Goal: Task Accomplishment & Management: Complete application form

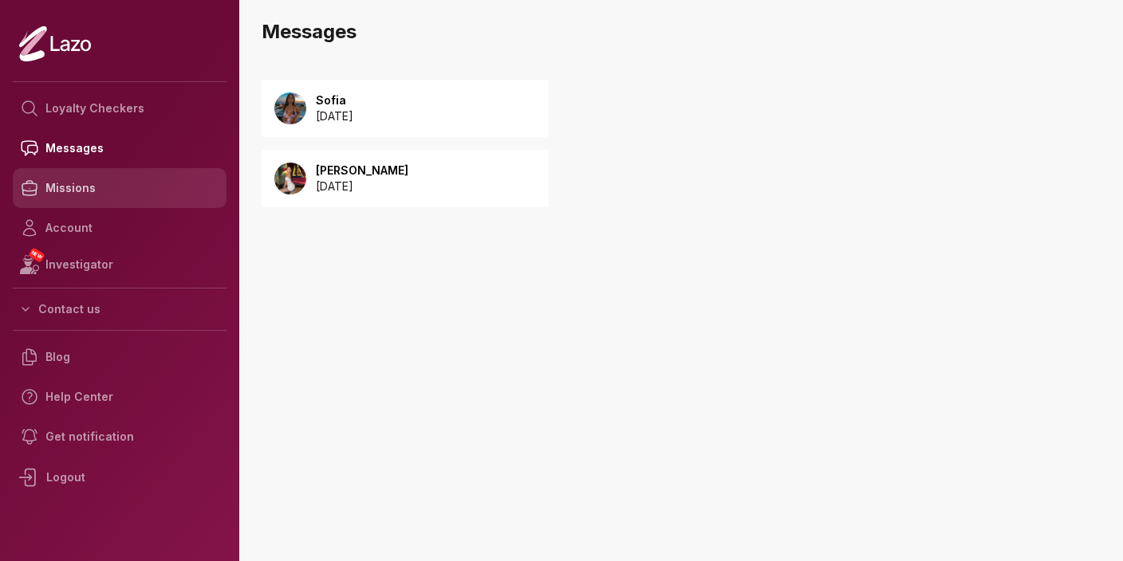
click at [104, 186] on link "Missions" at bounding box center [120, 188] width 214 height 40
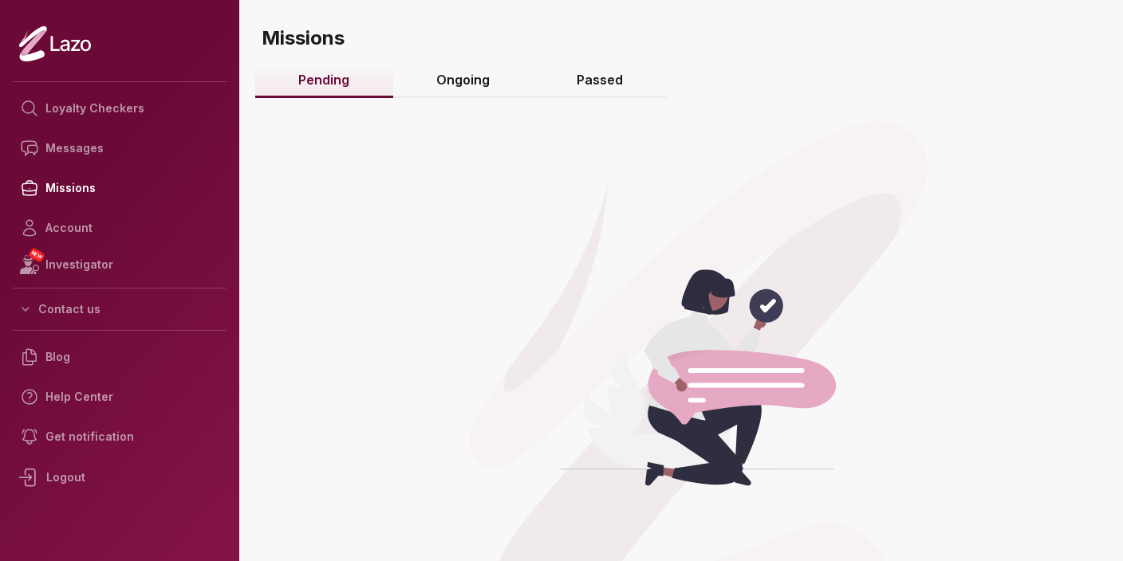
click at [440, 83] on link "Ongoing" at bounding box center [463, 81] width 140 height 34
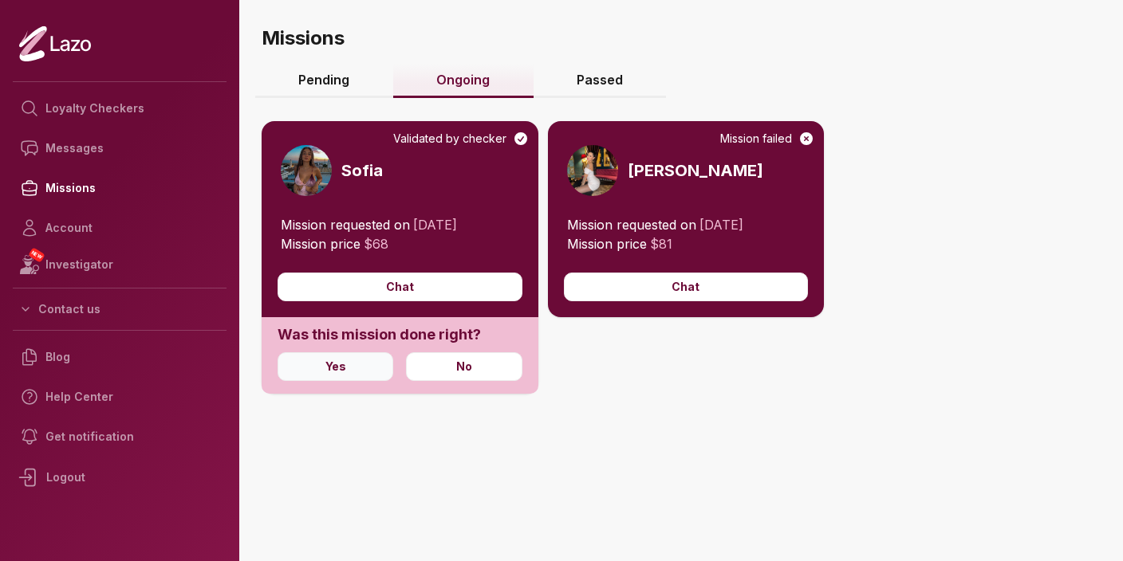
click at [348, 371] on button "Yes" at bounding box center [335, 366] width 116 height 29
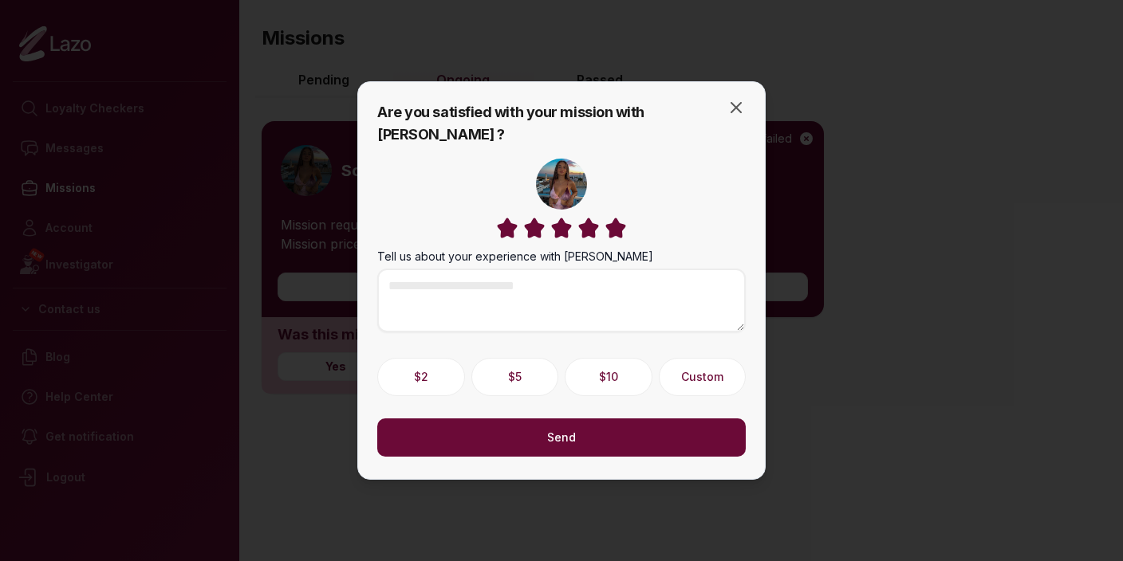
click at [616, 218] on img at bounding box center [616, 228] width 24 height 24
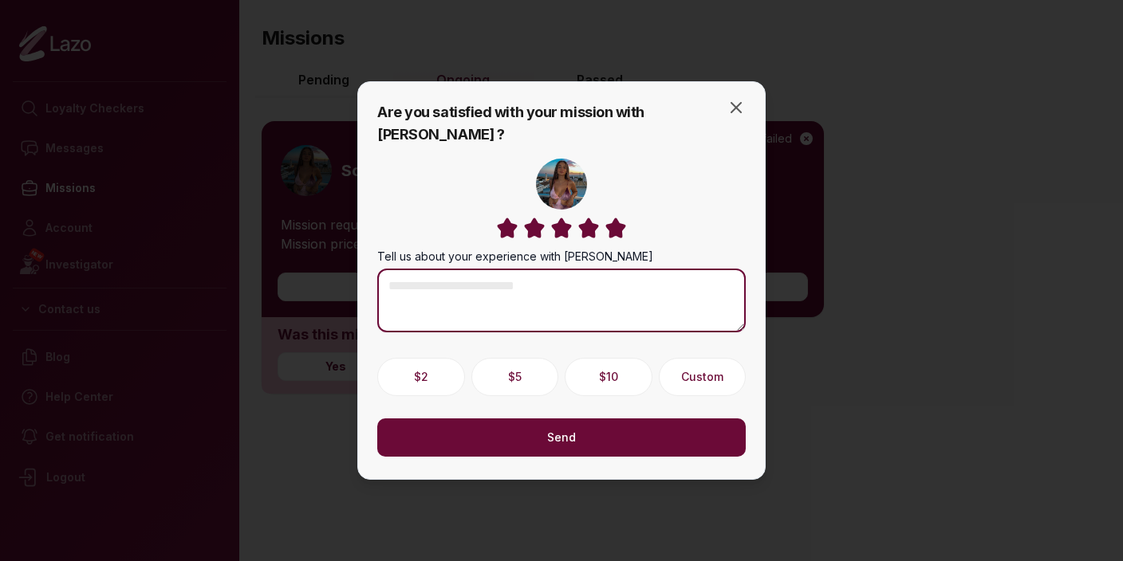
click at [607, 295] on textarea "Tell us about your experience with Sofia" at bounding box center [561, 301] width 368 height 64
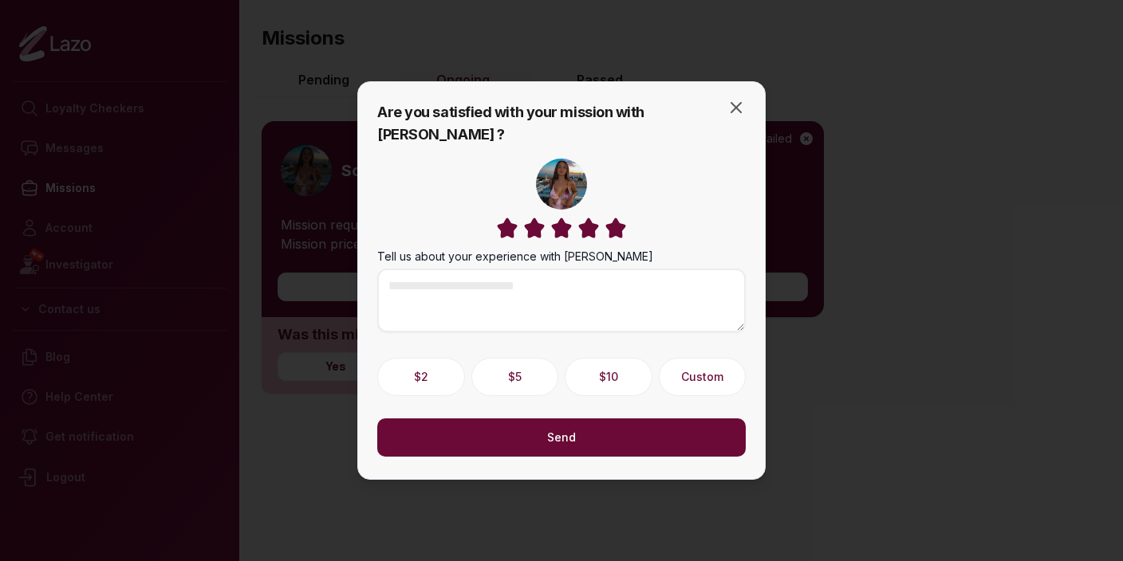
click at [569, 428] on button "Send" at bounding box center [561, 438] width 368 height 38
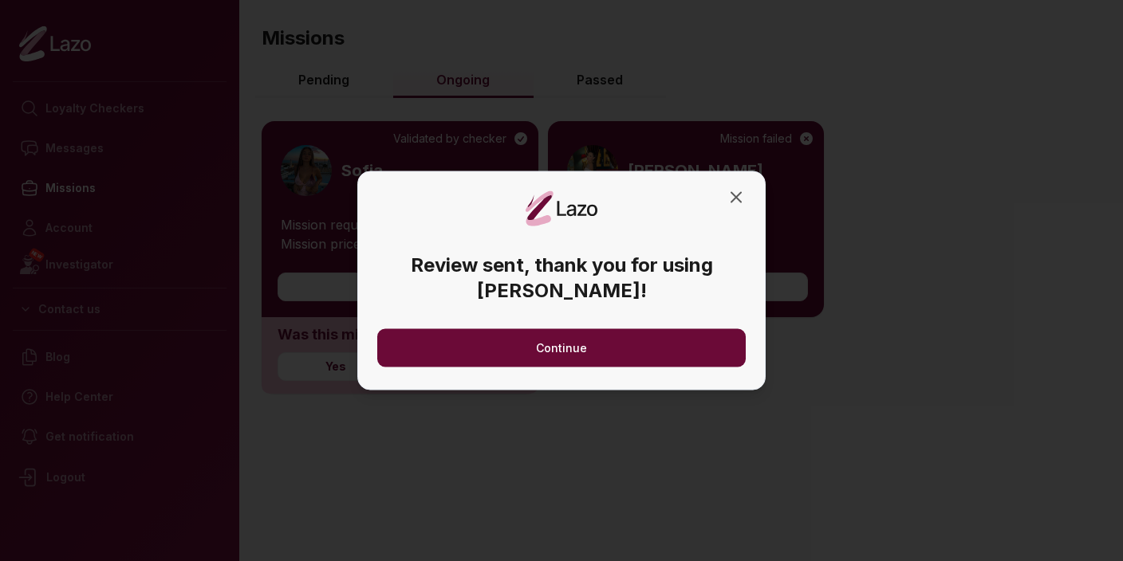
click at [575, 353] on button "Continue" at bounding box center [561, 348] width 368 height 38
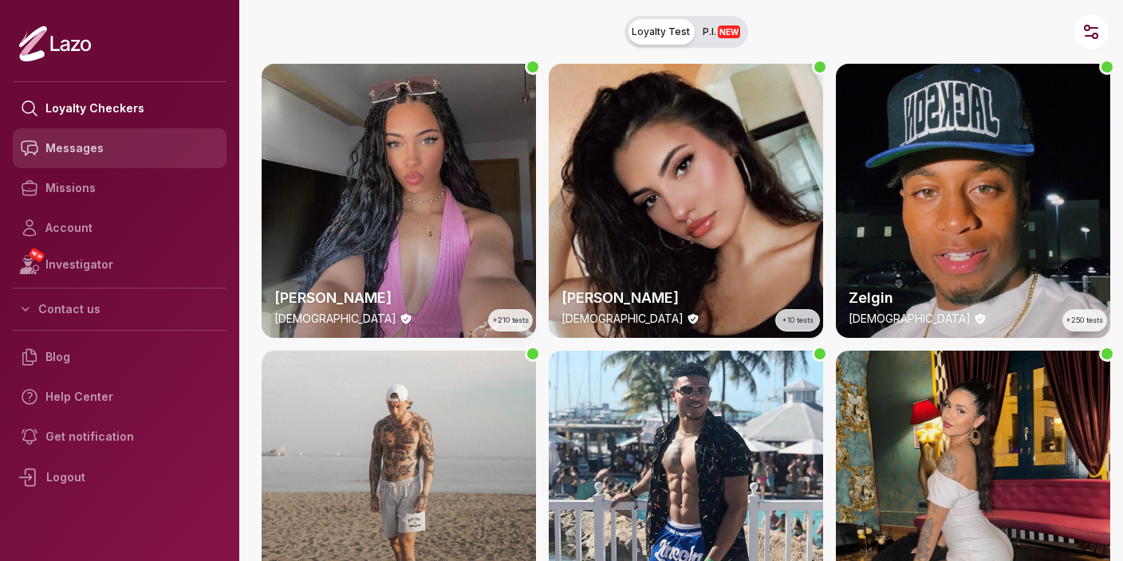
click at [84, 152] on link "Messages" at bounding box center [120, 148] width 214 height 40
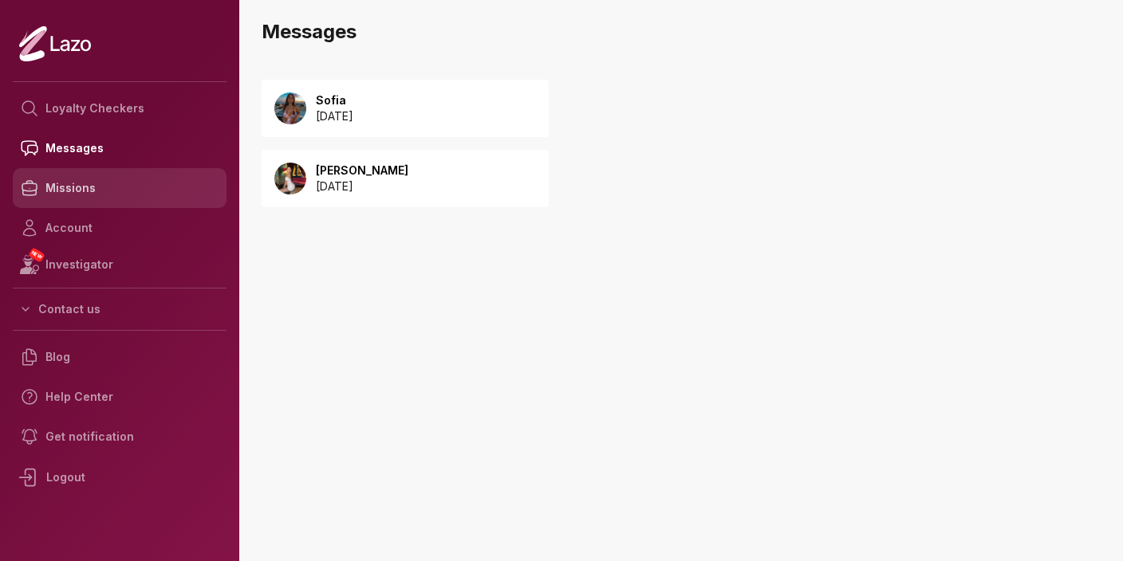
click at [101, 195] on link "Missions" at bounding box center [120, 188] width 214 height 40
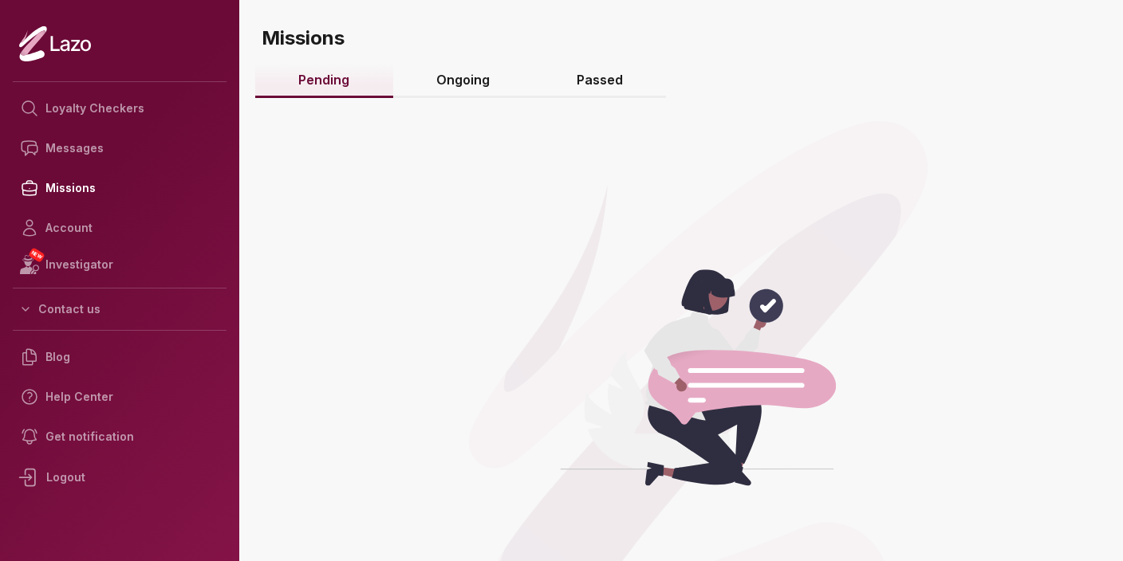
click at [462, 77] on link "Ongoing" at bounding box center [463, 81] width 140 height 34
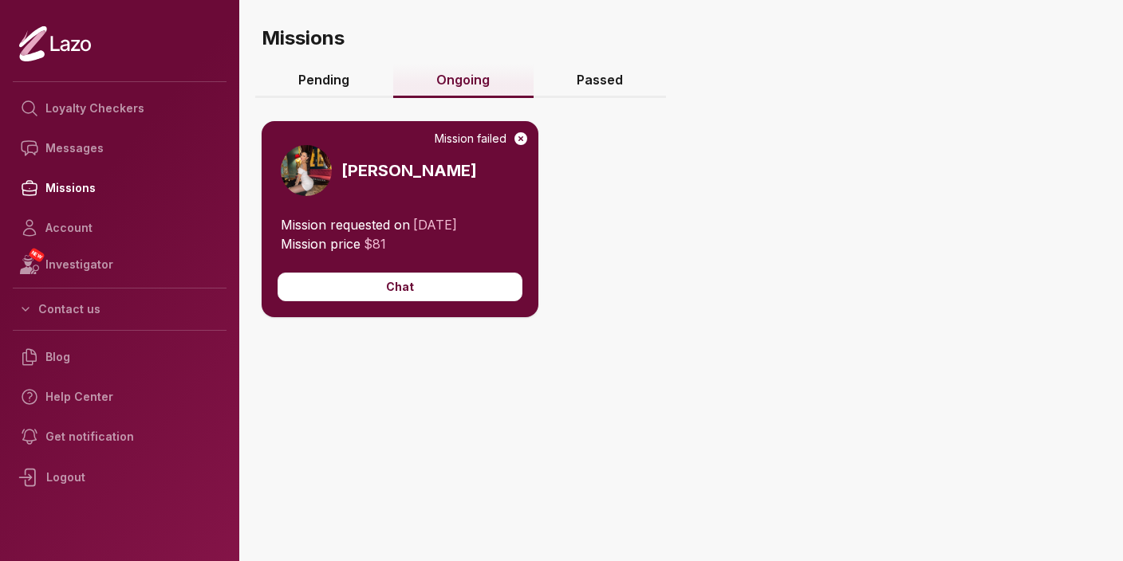
click at [597, 87] on link "Passed" at bounding box center [599, 81] width 133 height 34
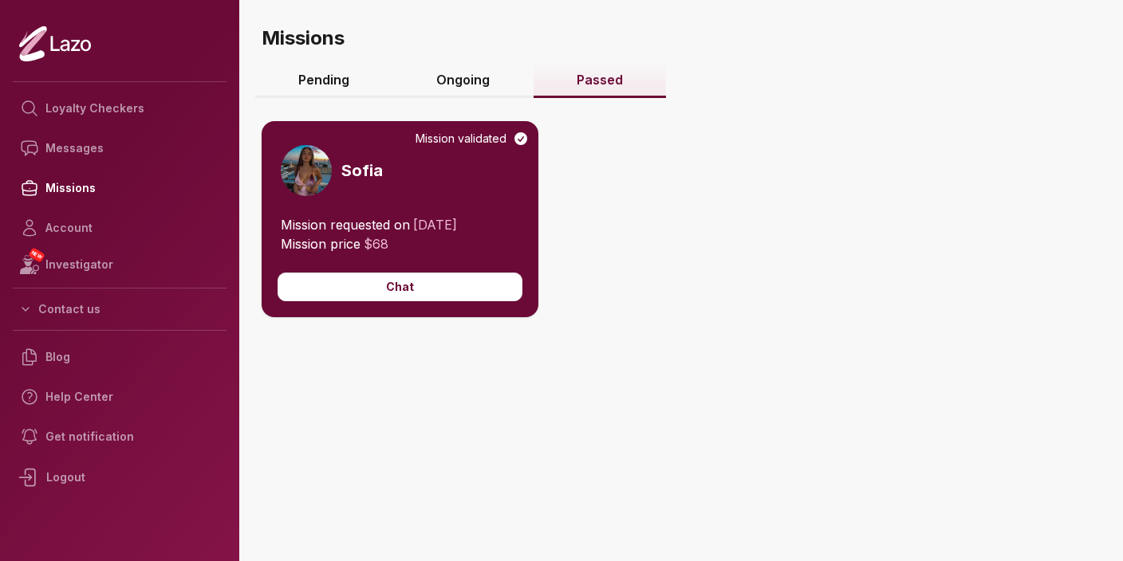
click at [471, 77] on link "Ongoing" at bounding box center [463, 81] width 140 height 34
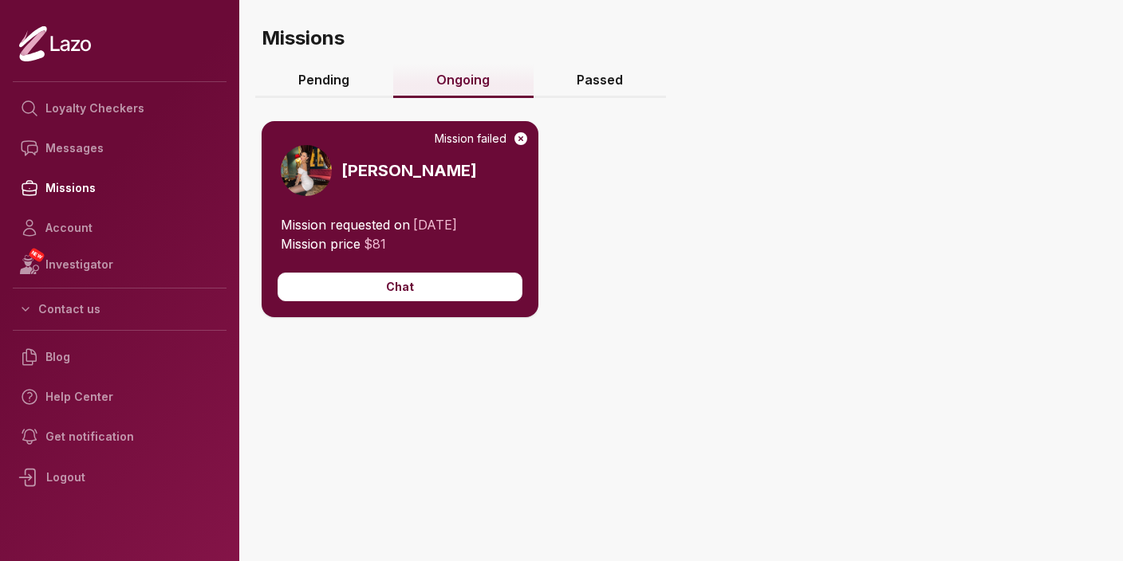
click at [608, 80] on link "Passed" at bounding box center [599, 81] width 133 height 34
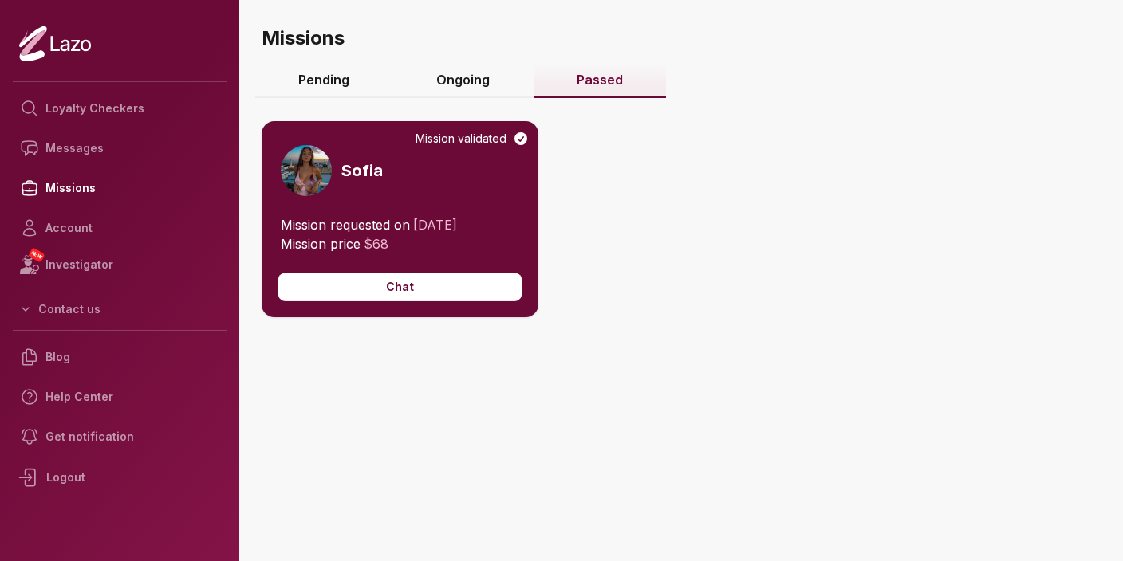
click at [457, 81] on link "Ongoing" at bounding box center [463, 81] width 140 height 34
